Goal: Task Accomplishment & Management: Complete application form

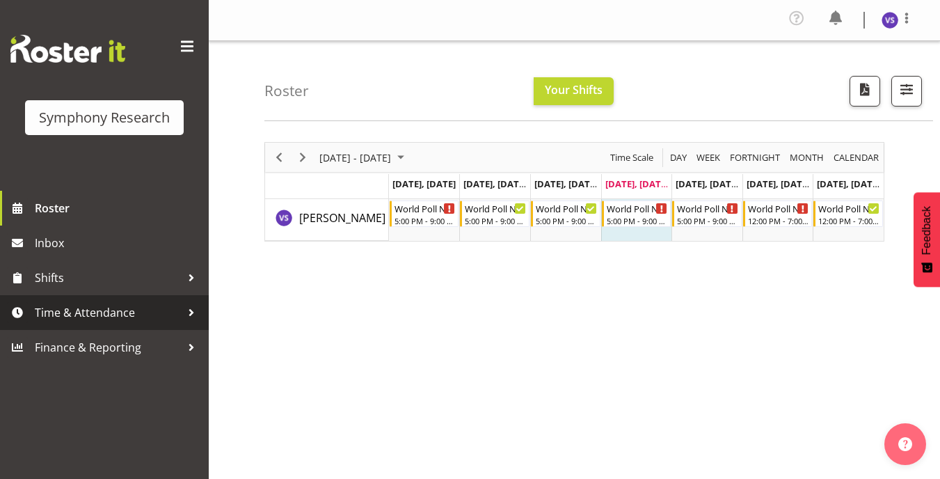
click at [93, 309] on span "Time & Attendance" at bounding box center [108, 312] width 146 height 21
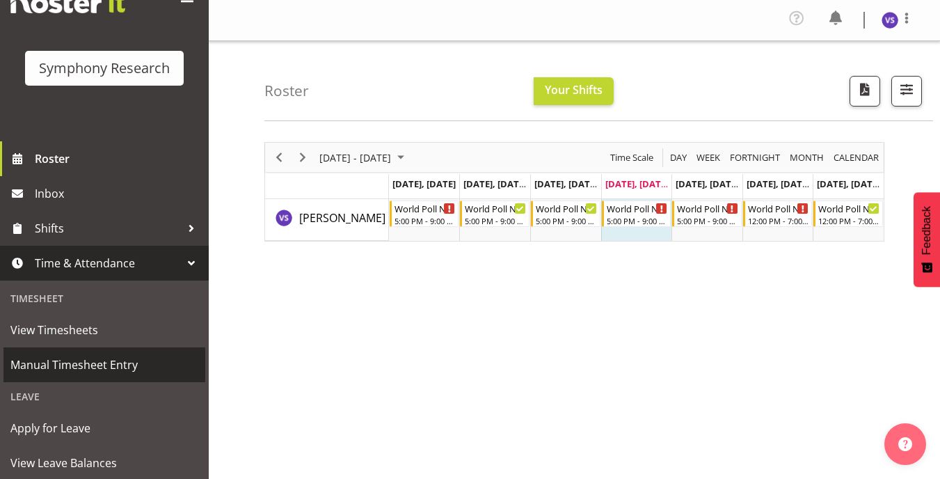
scroll to position [70, 0]
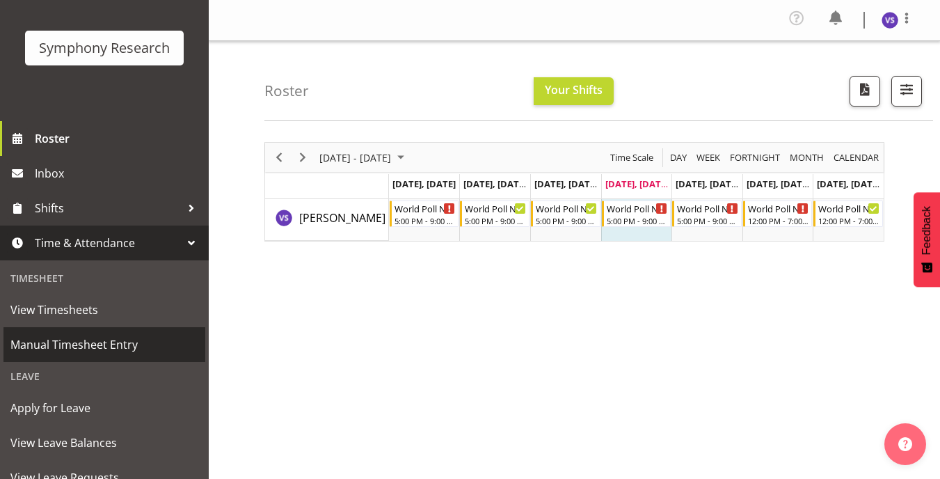
click at [113, 343] on span "Manual Timesheet Entry" at bounding box center [104, 344] width 188 height 21
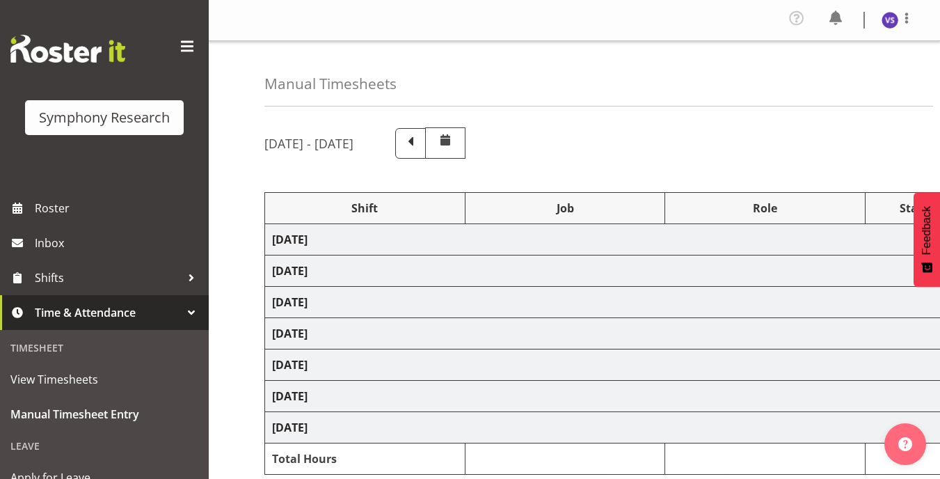
select select "41319"
select select "10527"
select select "47"
select select "41604"
select select "10527"
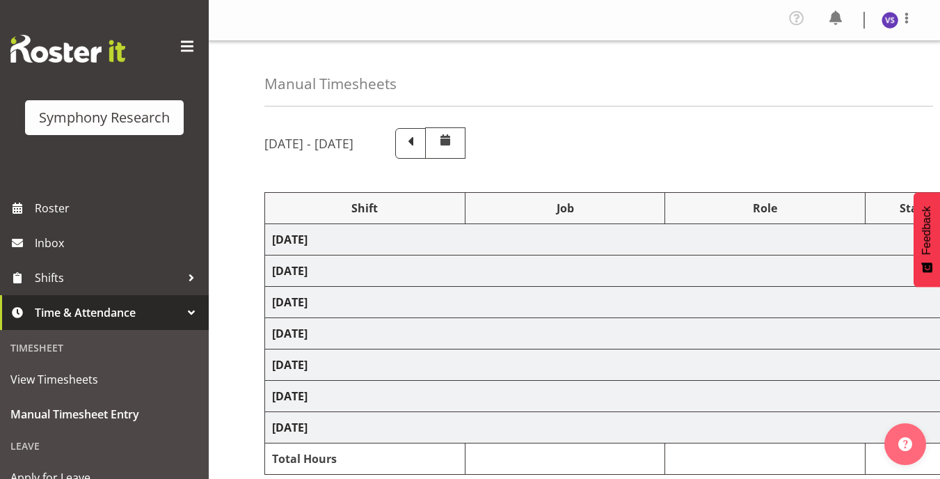
select select "47"
select select "41604"
select select "10527"
select select "47"
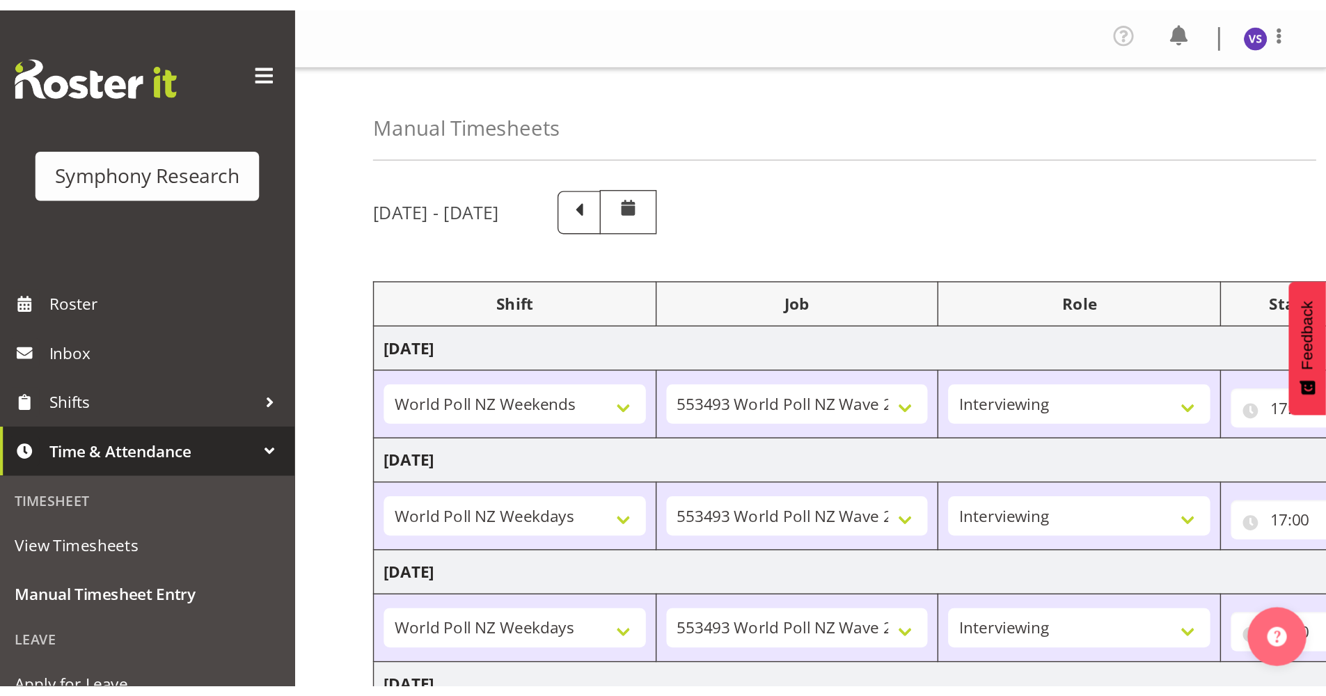
scroll to position [139, 0]
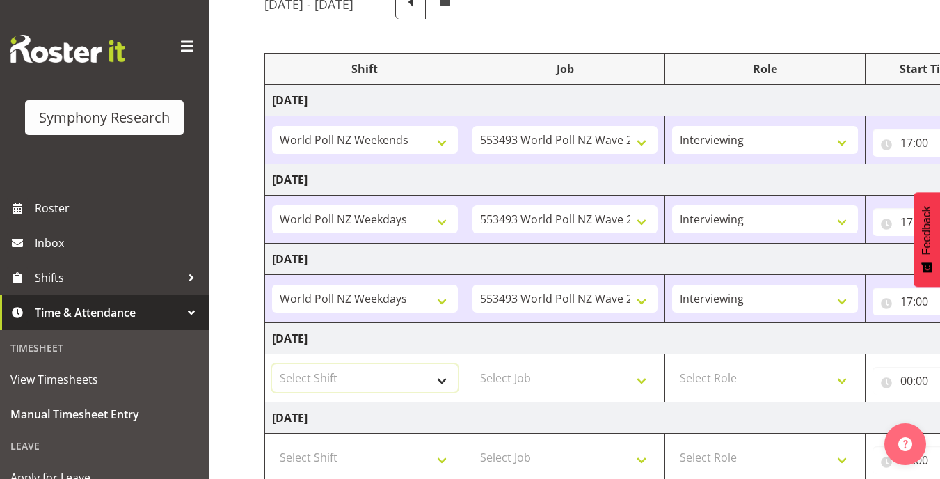
click at [443, 381] on select "Select Shift !!Weekend Residential (Roster IT Shift Label) *Business 9/10am ~ 4…" at bounding box center [365, 378] width 186 height 28
select select "41604"
click at [272, 364] on select "Select Shift !!Weekend Residential (Roster IT Shift Label) *Business 9/10am ~ 4…" at bounding box center [365, 378] width 186 height 28
click at [641, 386] on select "Select Job 550060 IF Admin 553492 World Poll Aus Wave 2 Main 2025 553493 World …" at bounding box center [566, 378] width 186 height 28
select select "10527"
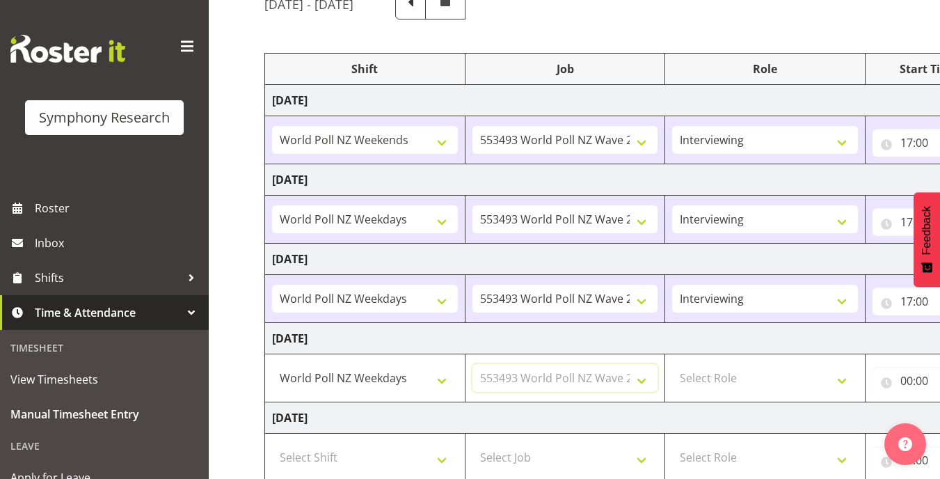
click at [473, 364] on select "Select Job 550060 IF Admin 553492 World Poll Aus Wave 2 Main 2025 553493 World …" at bounding box center [566, 378] width 186 height 28
click at [843, 386] on select "Select Role Briefing Interviewing" at bounding box center [765, 378] width 186 height 28
select select "47"
click at [672, 364] on select "Select Role Briefing Interviewing" at bounding box center [765, 378] width 186 height 28
click at [904, 377] on input "00:00" at bounding box center [929, 381] width 112 height 28
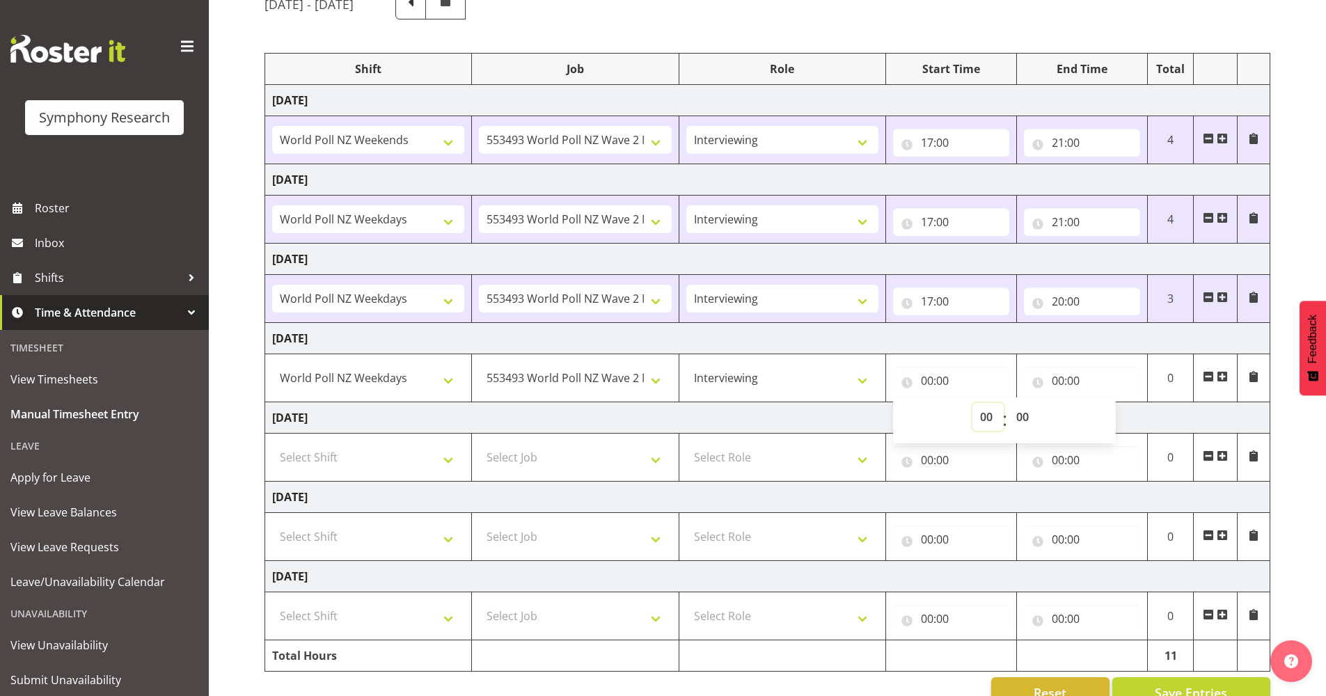
click at [940, 421] on select "00 01 02 03 04 05 06 07 08 09 10 11 12 13 14 15 16 17 18 19 20 21 22 23" at bounding box center [987, 417] width 31 height 28
select select "17"
click at [940, 403] on select "00 01 02 03 04 05 06 07 08 09 10 11 12 13 14 15 16 17 18 19 20 21 22 23" at bounding box center [987, 417] width 31 height 28
type input "17:00"
click at [940, 377] on input "00:00" at bounding box center [1082, 381] width 116 height 28
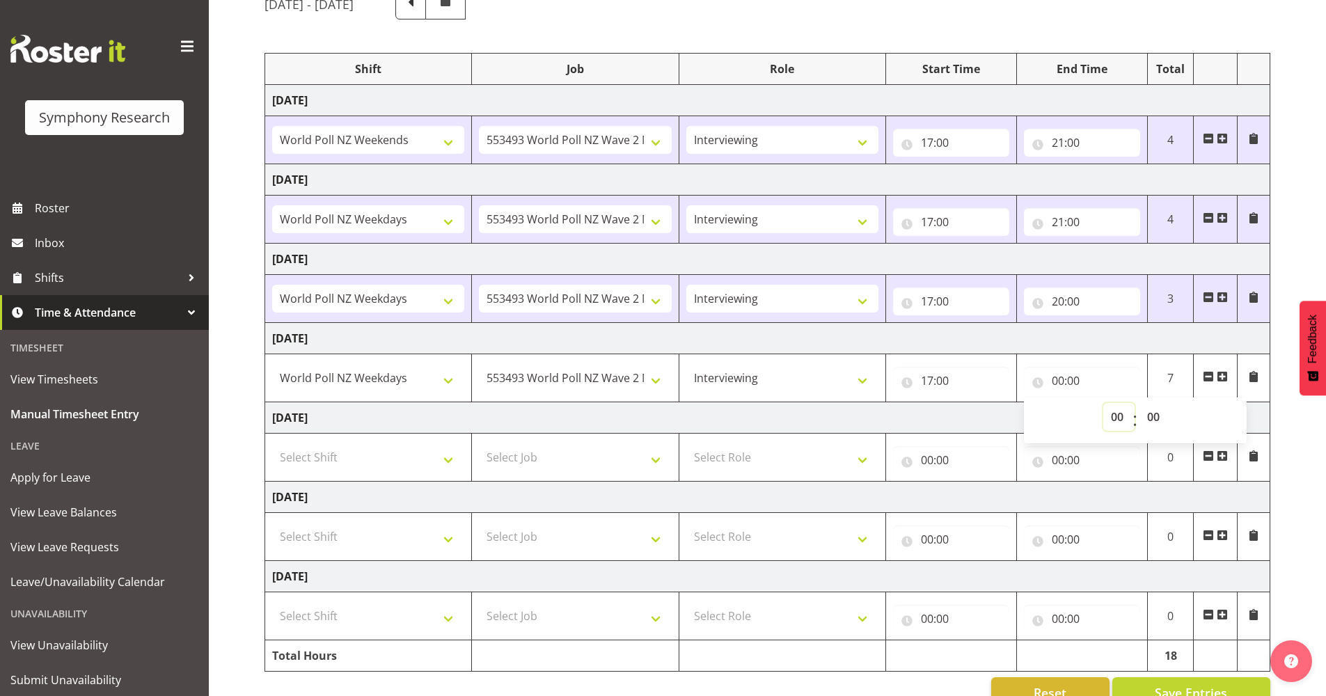
click at [940, 417] on select "00 01 02 03 04 05 06 07 08 09 10 11 12 13 14 15 16 17 18 19 20 21 22 23" at bounding box center [1118, 417] width 31 height 28
select select "21"
click at [940, 403] on select "00 01 02 03 04 05 06 07 08 09 10 11 12 13 14 15 16 17 18 19 20 21 22 23" at bounding box center [1118, 417] width 31 height 28
type input "21:00"
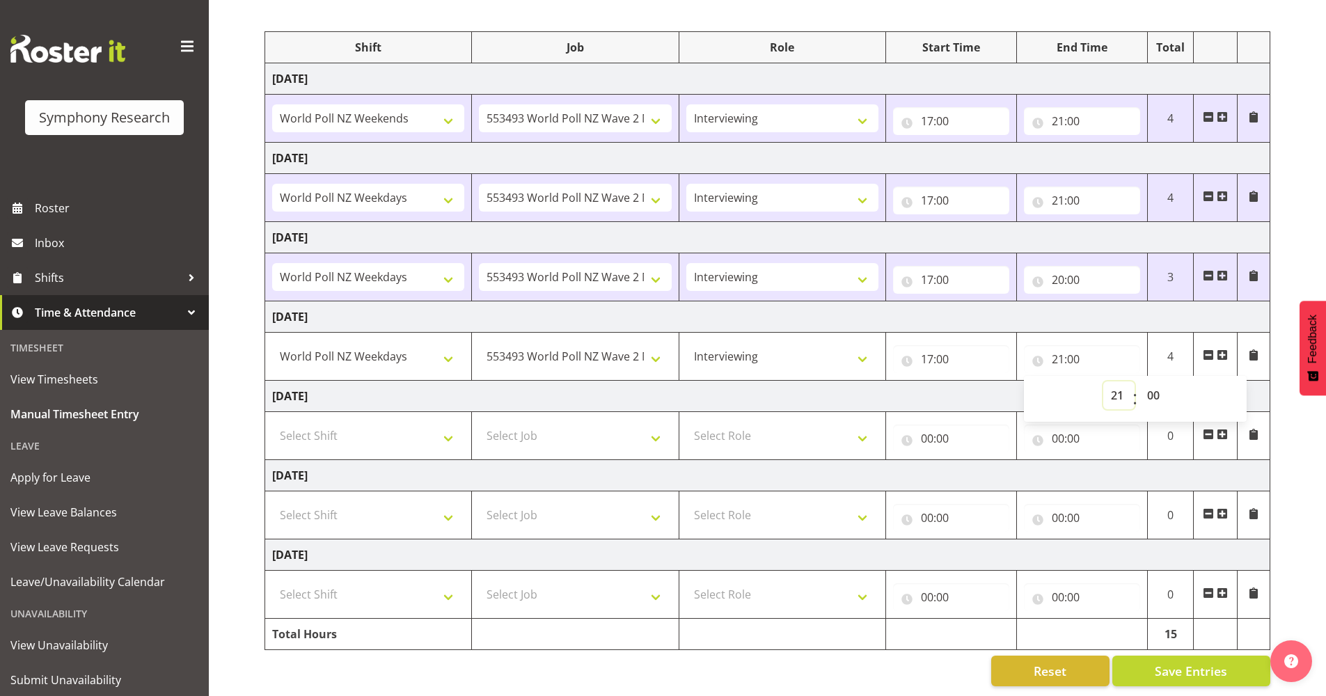
scroll to position [172, 0]
click at [940, 478] on span "Save Entries" at bounding box center [1191, 670] width 72 height 18
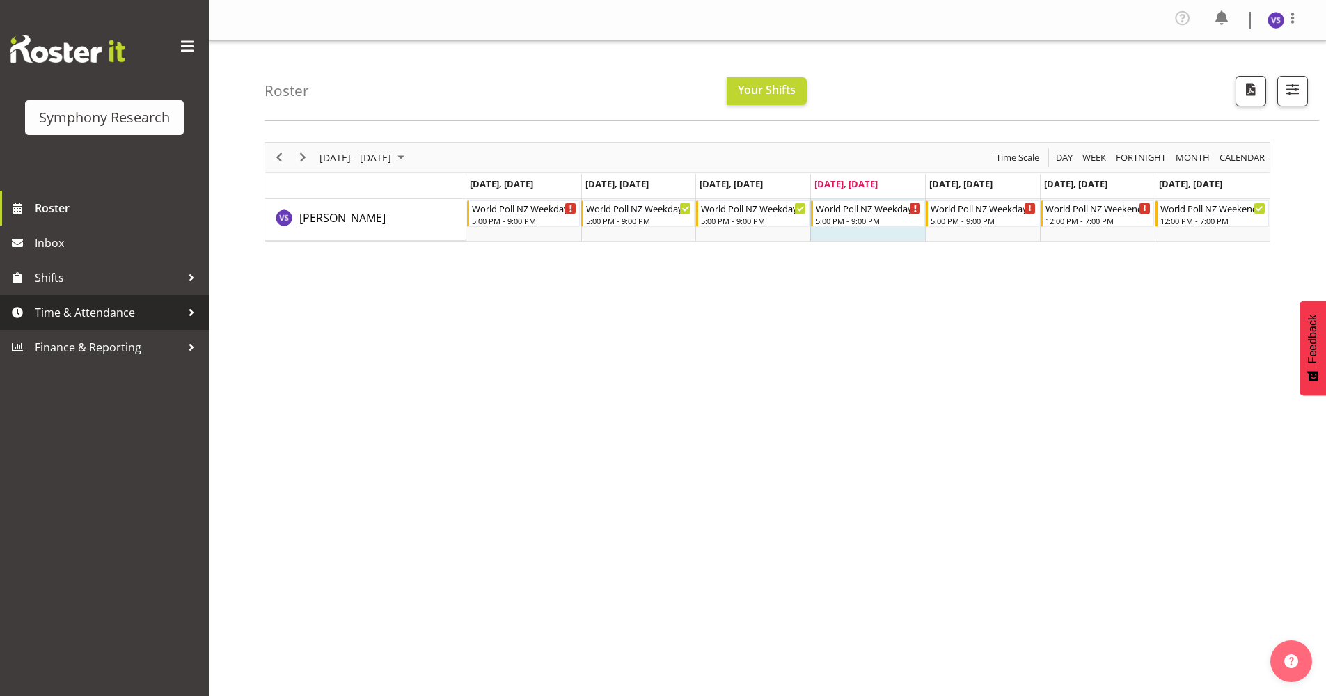
click at [118, 315] on span "Time & Attendance" at bounding box center [108, 312] width 146 height 21
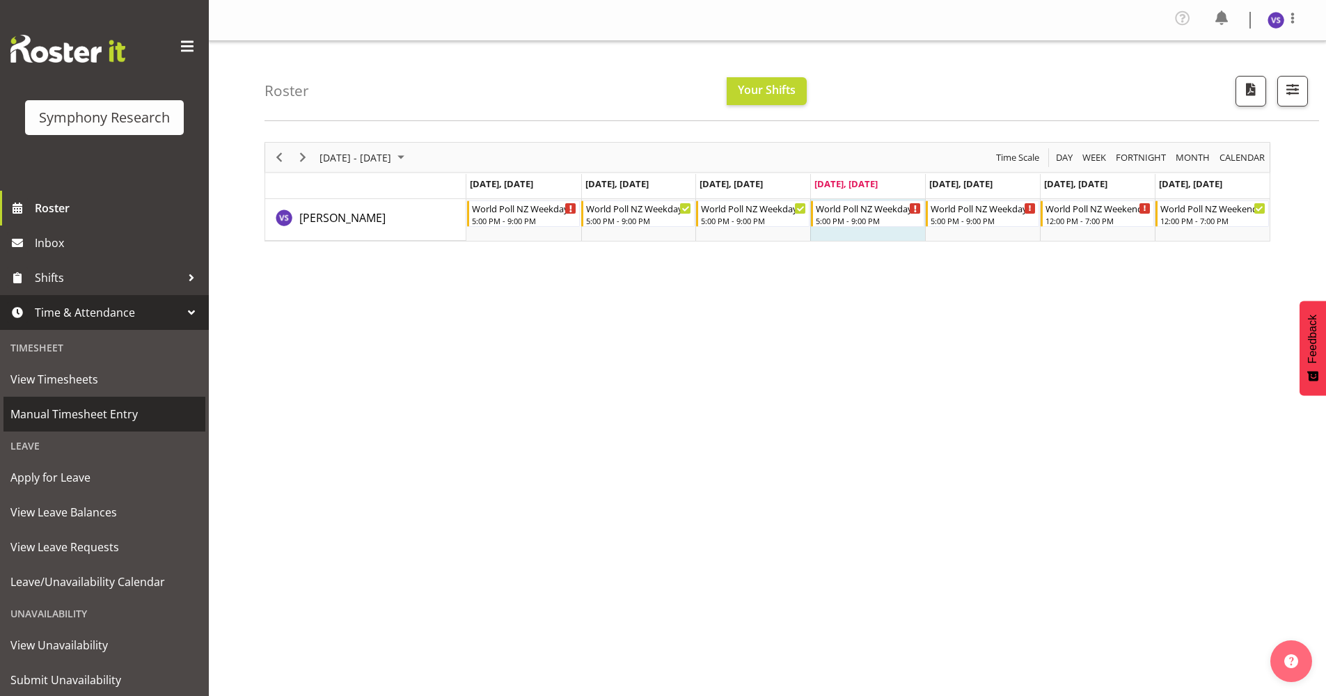
click at [125, 419] on span "Manual Timesheet Entry" at bounding box center [104, 414] width 188 height 21
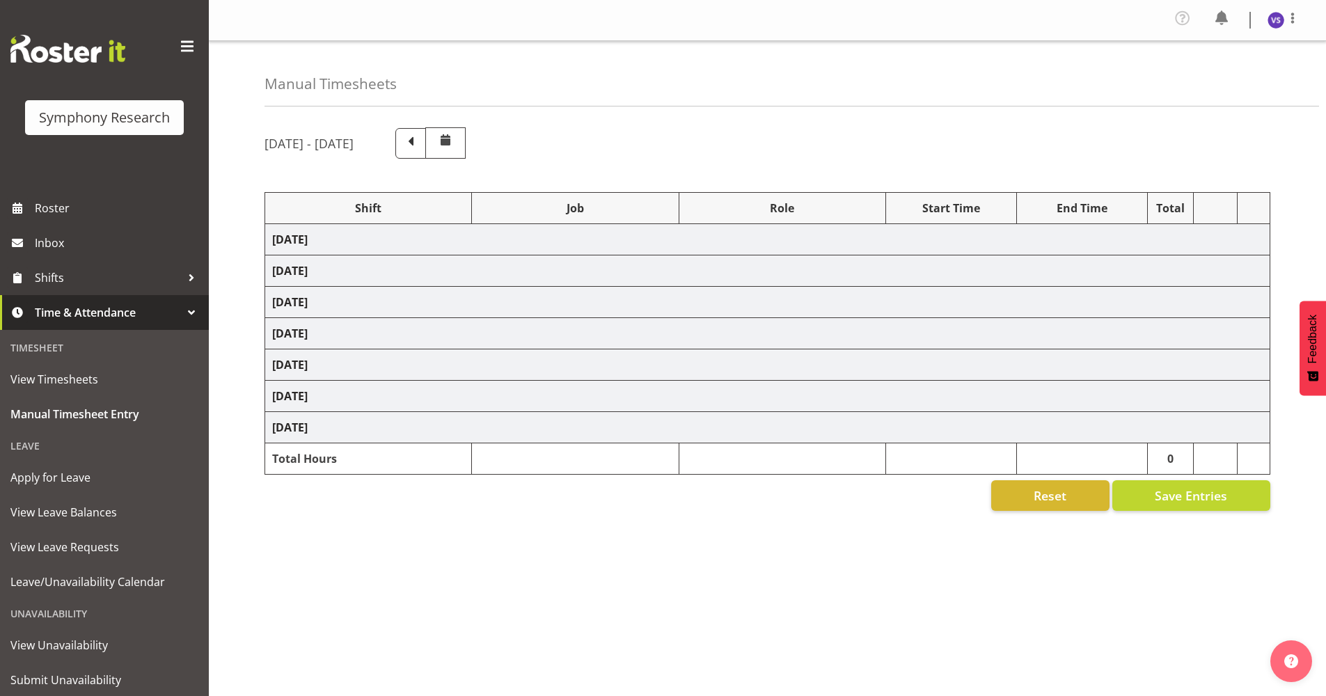
select select "41319"
select select "10527"
select select "47"
select select "41604"
select select "10527"
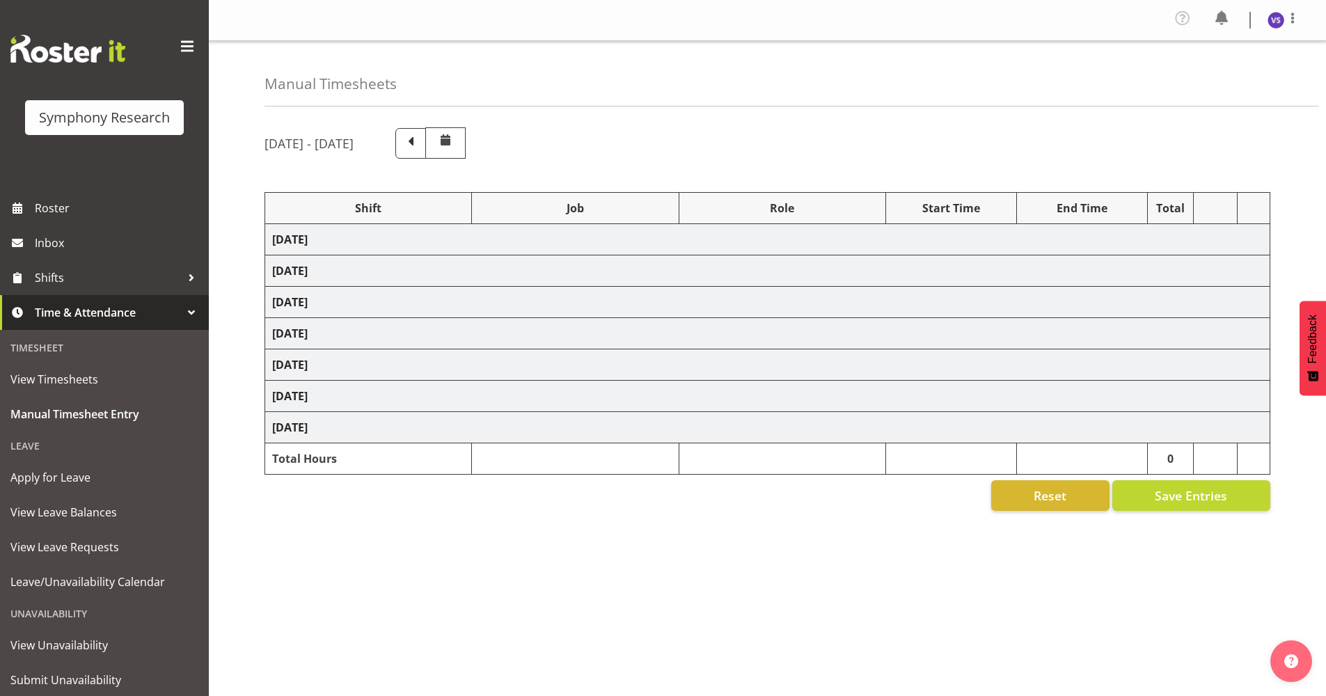
select select "47"
select select "41604"
select select "10527"
select select "47"
select select "41604"
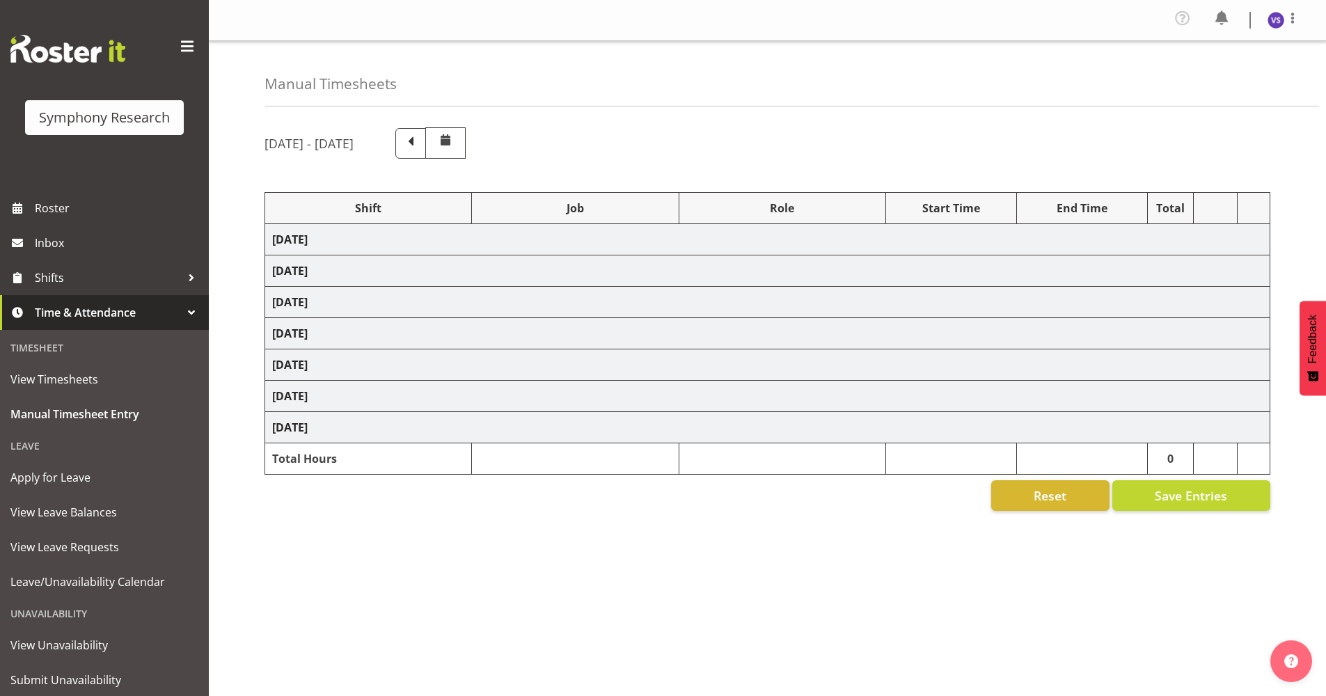
select select "10527"
select select "47"
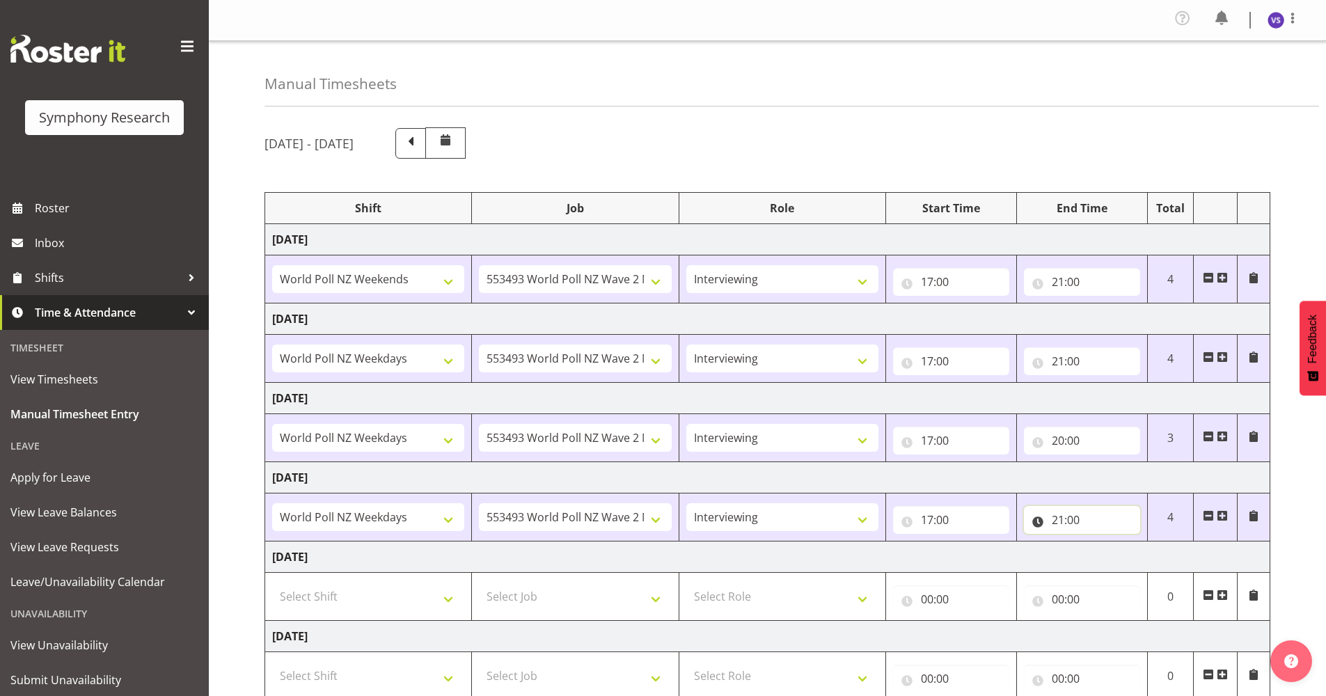
click at [1071, 521] on input "21:00" at bounding box center [1082, 520] width 116 height 28
drag, startPoint x: 1071, startPoint y: 521, endPoint x: 1150, endPoint y: 553, distance: 85.2
click at [1150, 553] on select "00 01 02 03 04 05 06 07 08 09 10 11 12 13 14 15 16 17 18 19 20 21 22 23 24 25 2…" at bounding box center [1155, 556] width 31 height 28
select select "7"
click at [1140, 542] on select "00 01 02 03 04 05 06 07 08 09 10 11 12 13 14 15 16 17 18 19 20 21 22 23 24 25 2…" at bounding box center [1155, 556] width 31 height 28
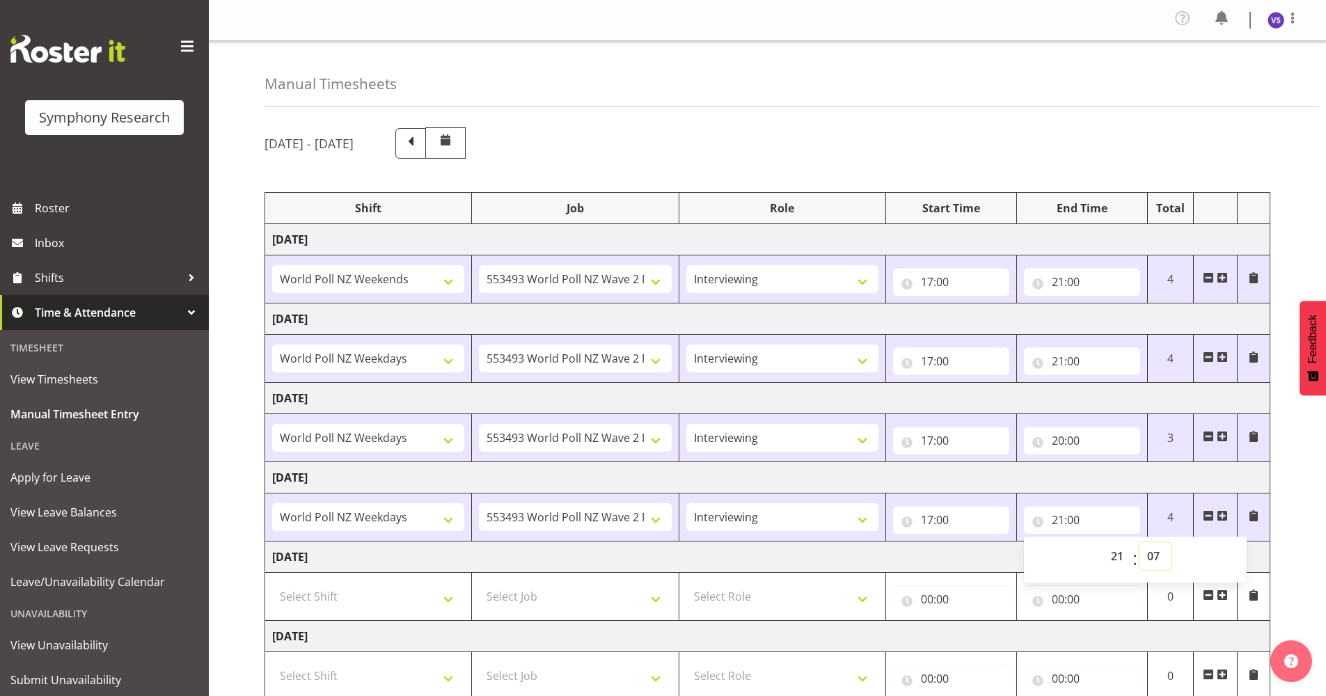
type input "21:07"
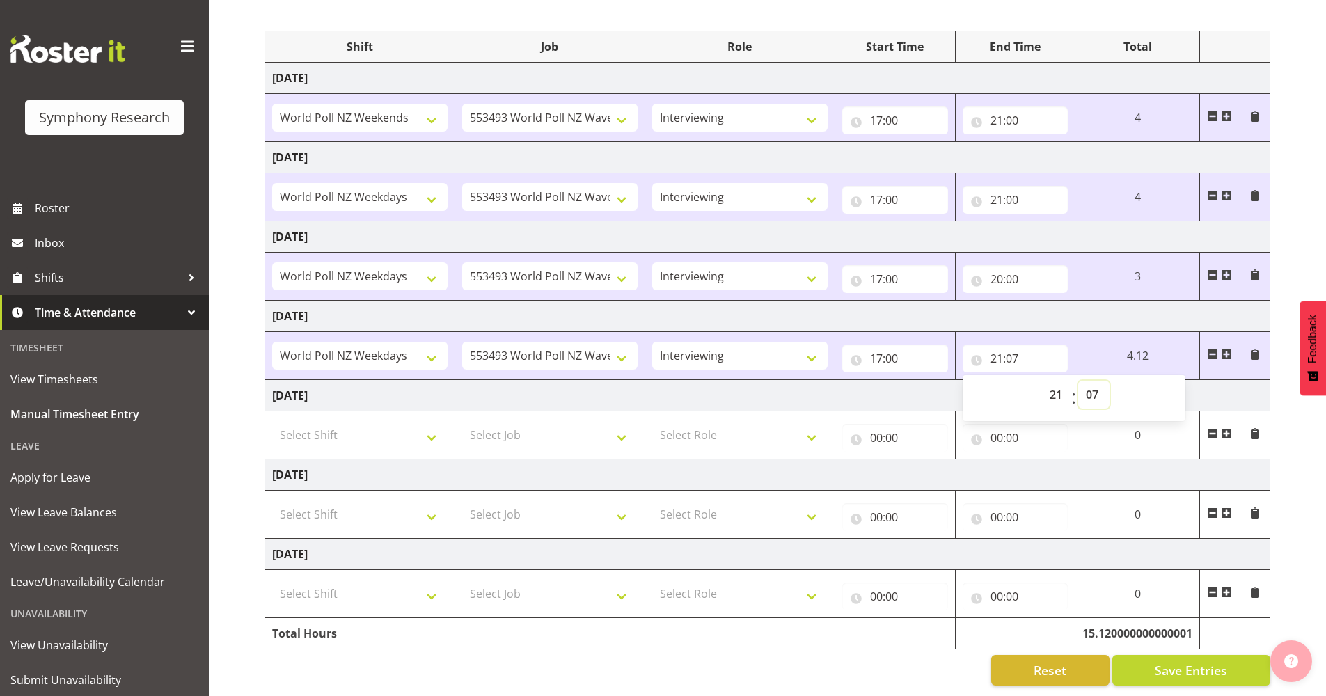
scroll to position [172, 0]
click at [1230, 662] on button "Save Entries" at bounding box center [1191, 670] width 158 height 31
